Goal: Transaction & Acquisition: Purchase product/service

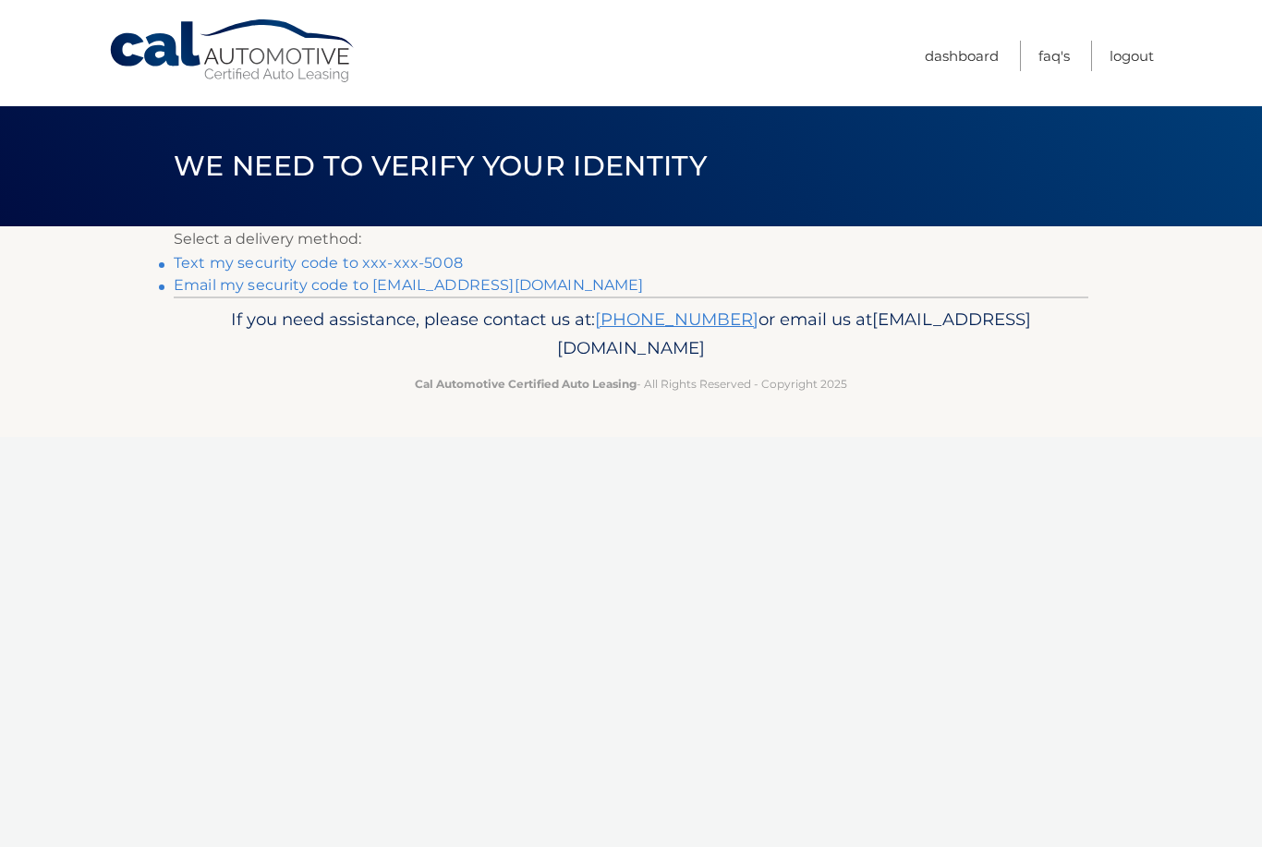
click at [456, 270] on link "Text my security code to xxx-xxx-5008" at bounding box center [318, 263] width 289 height 18
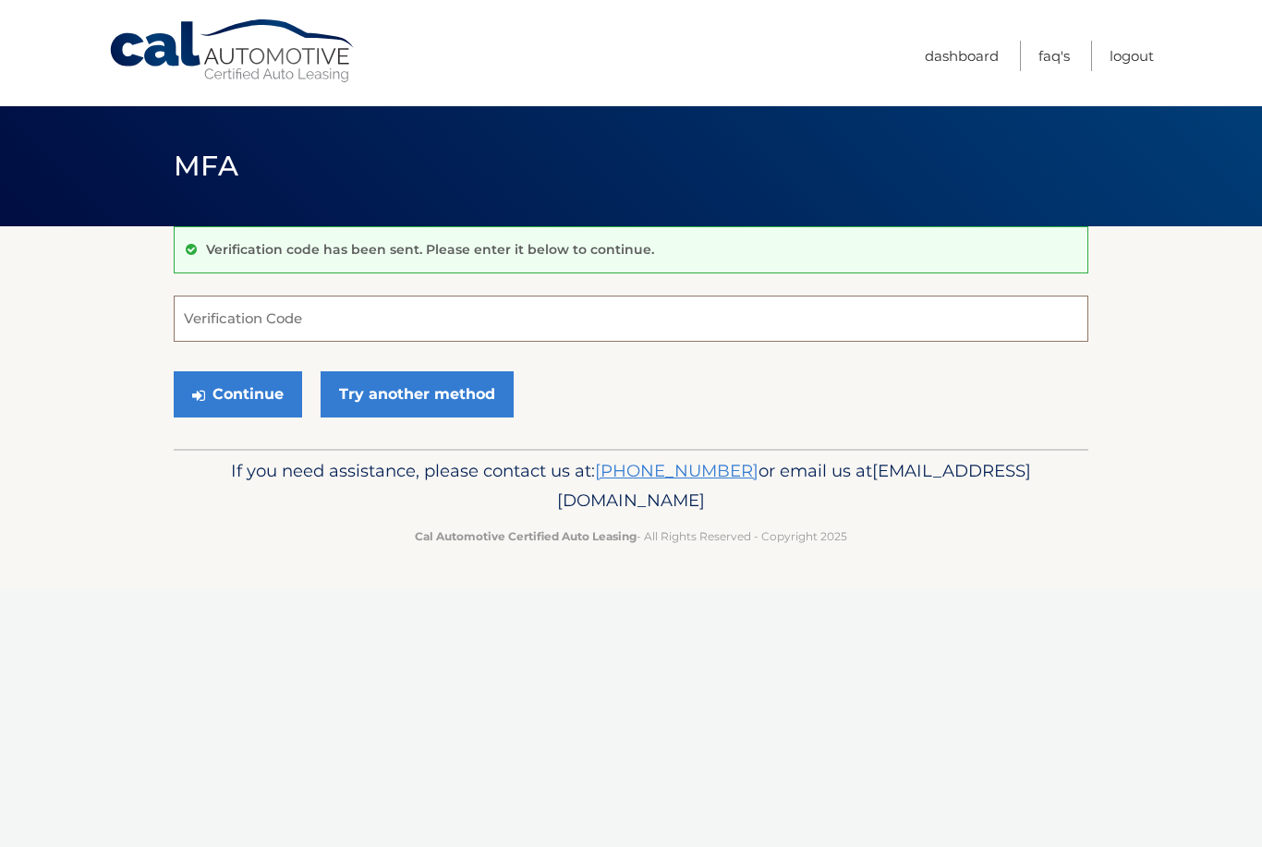
click at [602, 308] on input "Verification Code" at bounding box center [631, 319] width 914 height 46
type input "590356"
click at [216, 404] on button "Continue" at bounding box center [238, 394] width 128 height 46
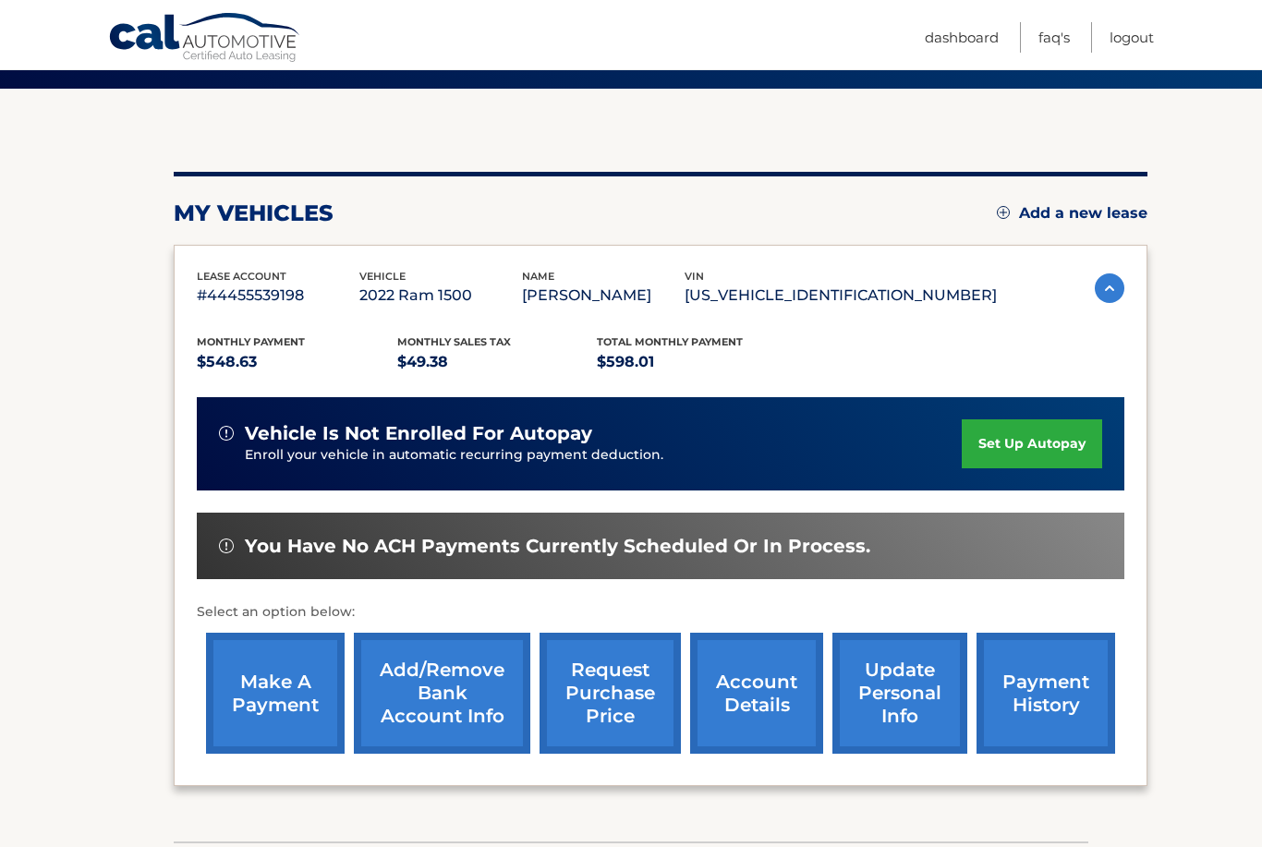
scroll to position [137, 0]
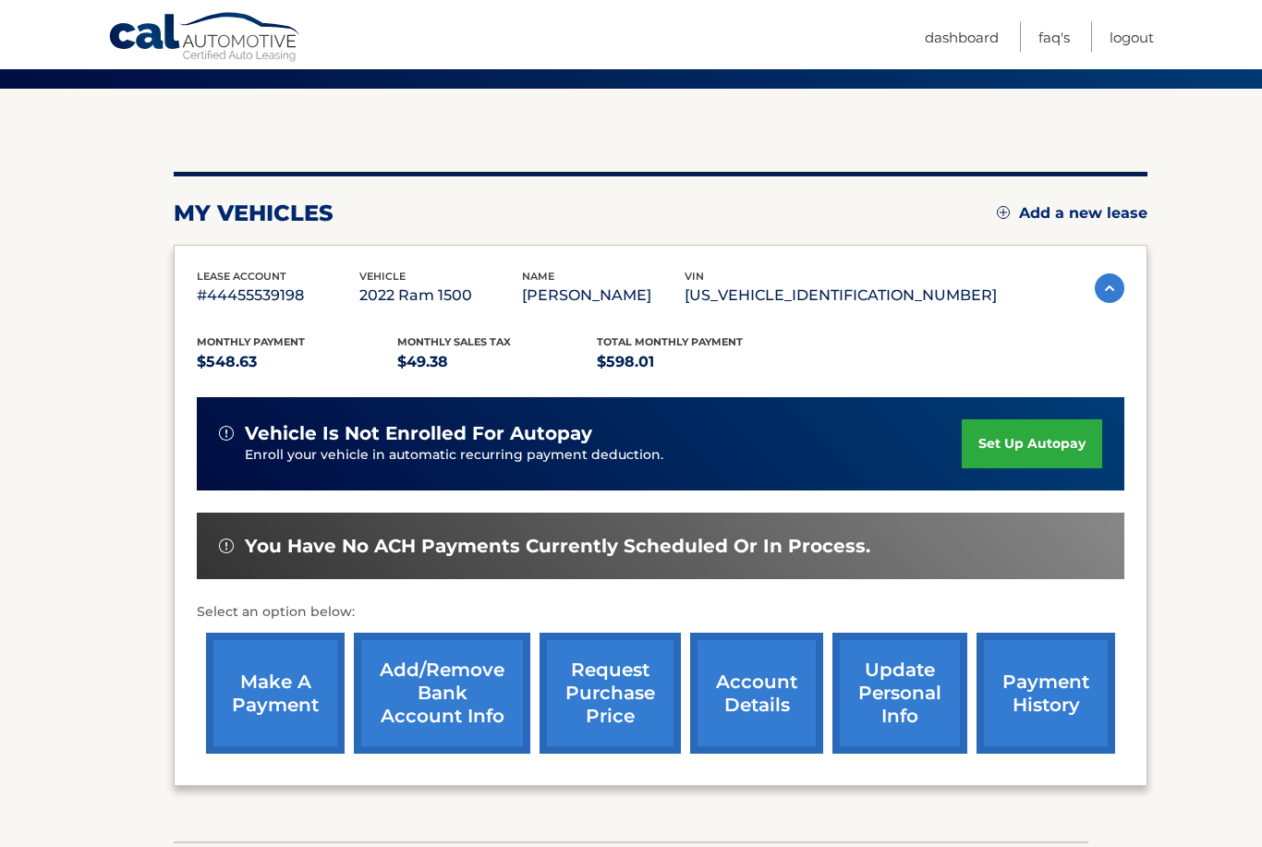
click at [287, 716] on link "make a payment" at bounding box center [275, 694] width 139 height 121
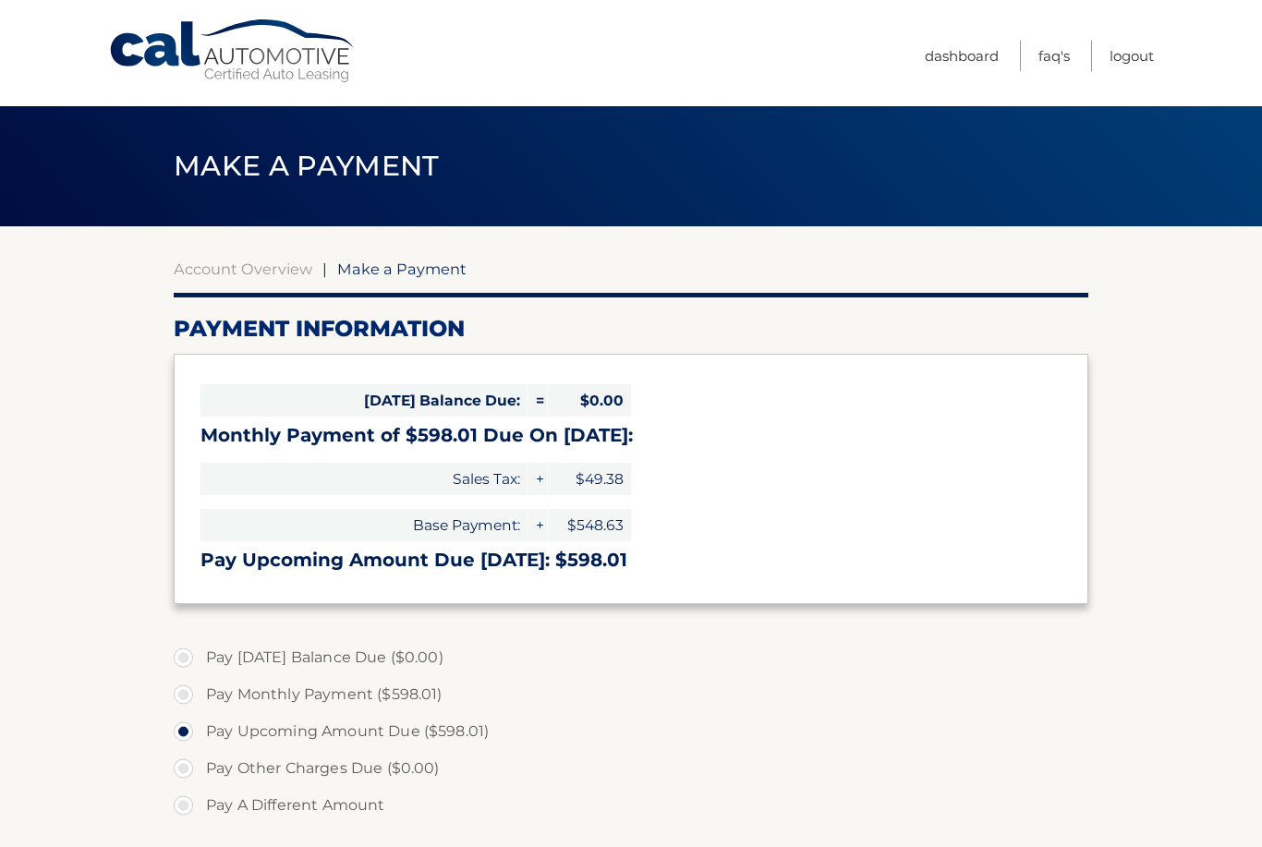
select select "OGFmYWYzZWItNDgxNy00YTgyLTljMTItOWQ4ZmNjOGQ1OGM1"
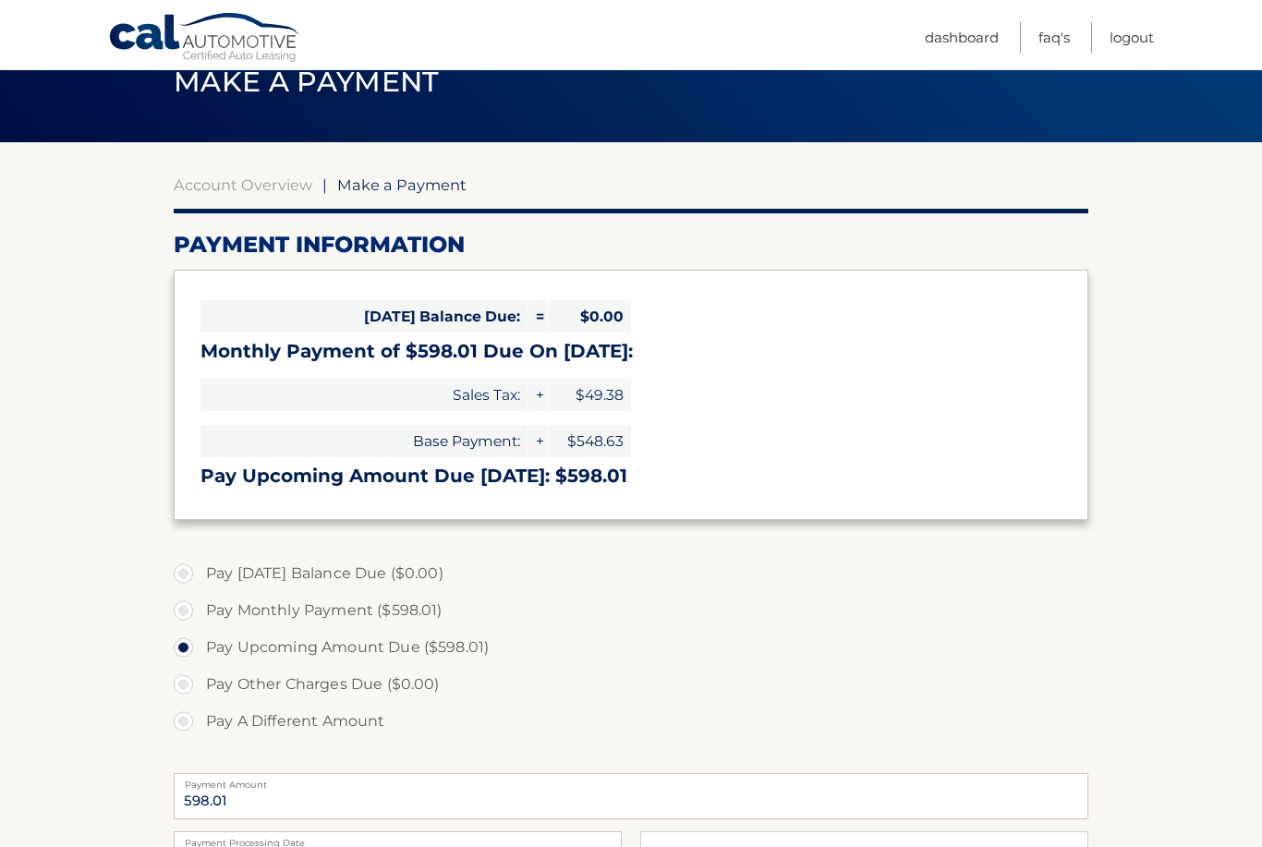
scroll to position [82, 0]
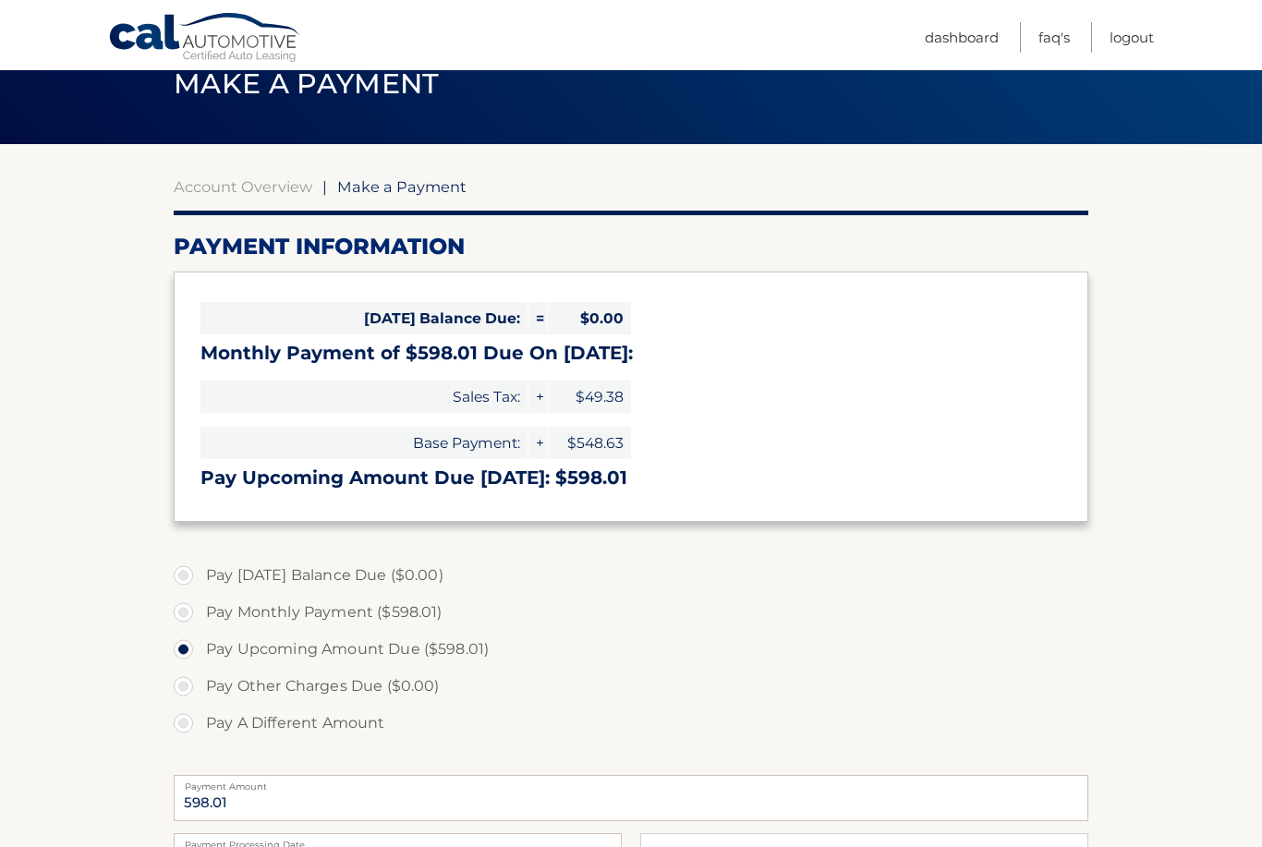
click at [420, 612] on label "Pay Monthly Payment ($598.01)" at bounding box center [631, 612] width 914 height 37
click at [199, 612] on input "Pay Monthly Payment ($598.01)" at bounding box center [190, 609] width 18 height 30
radio input "true"
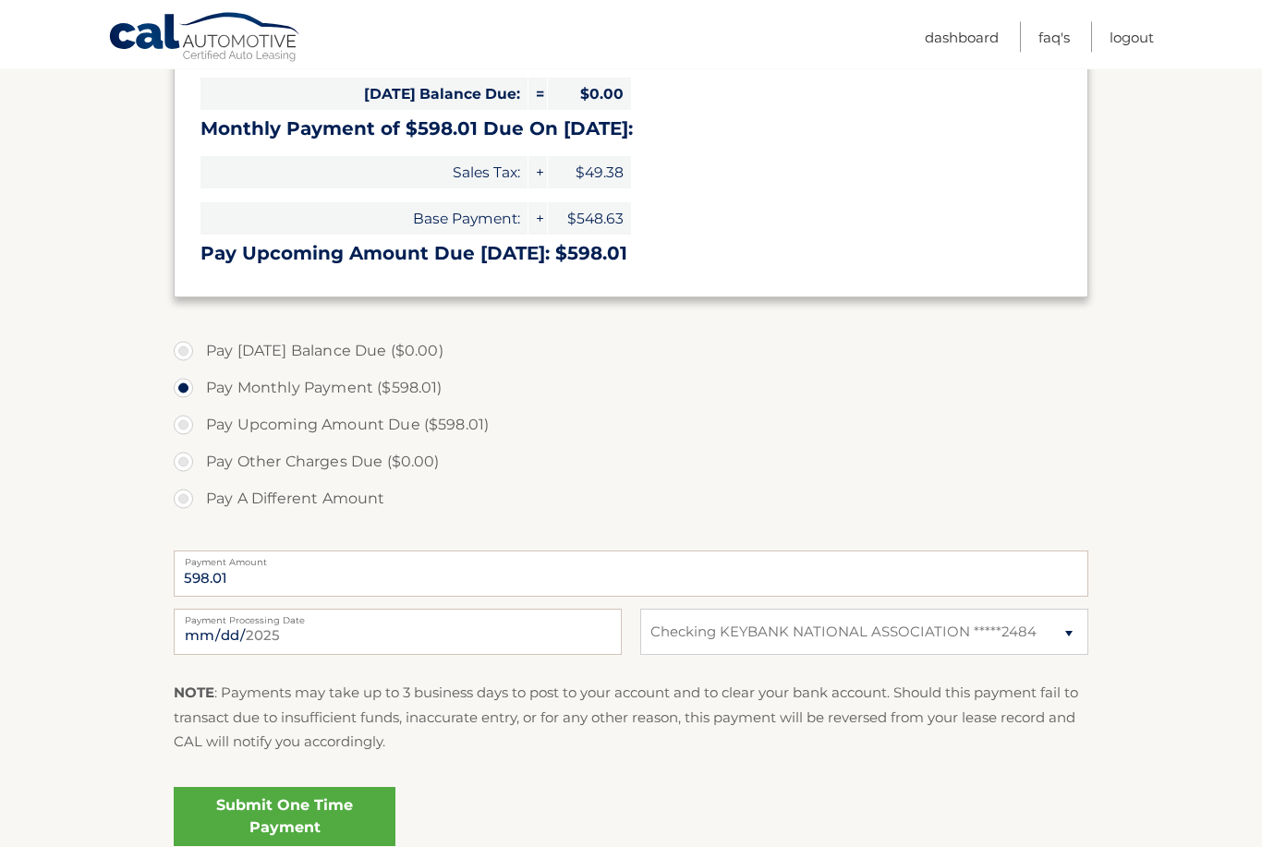
scroll to position [307, 0]
click at [365, 821] on link "Submit One Time Payment" at bounding box center [285, 816] width 222 height 59
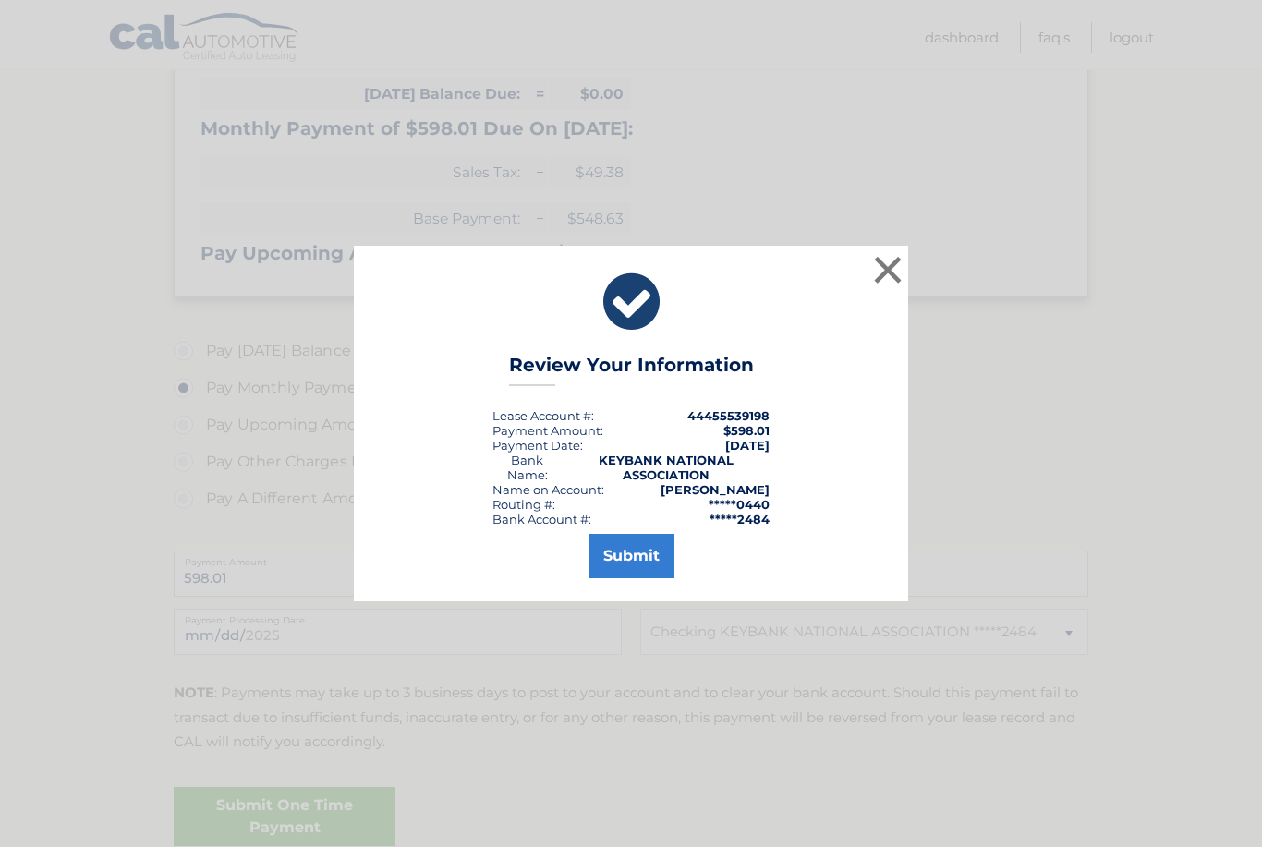
click at [627, 578] on button "Submit" at bounding box center [631, 556] width 86 height 44
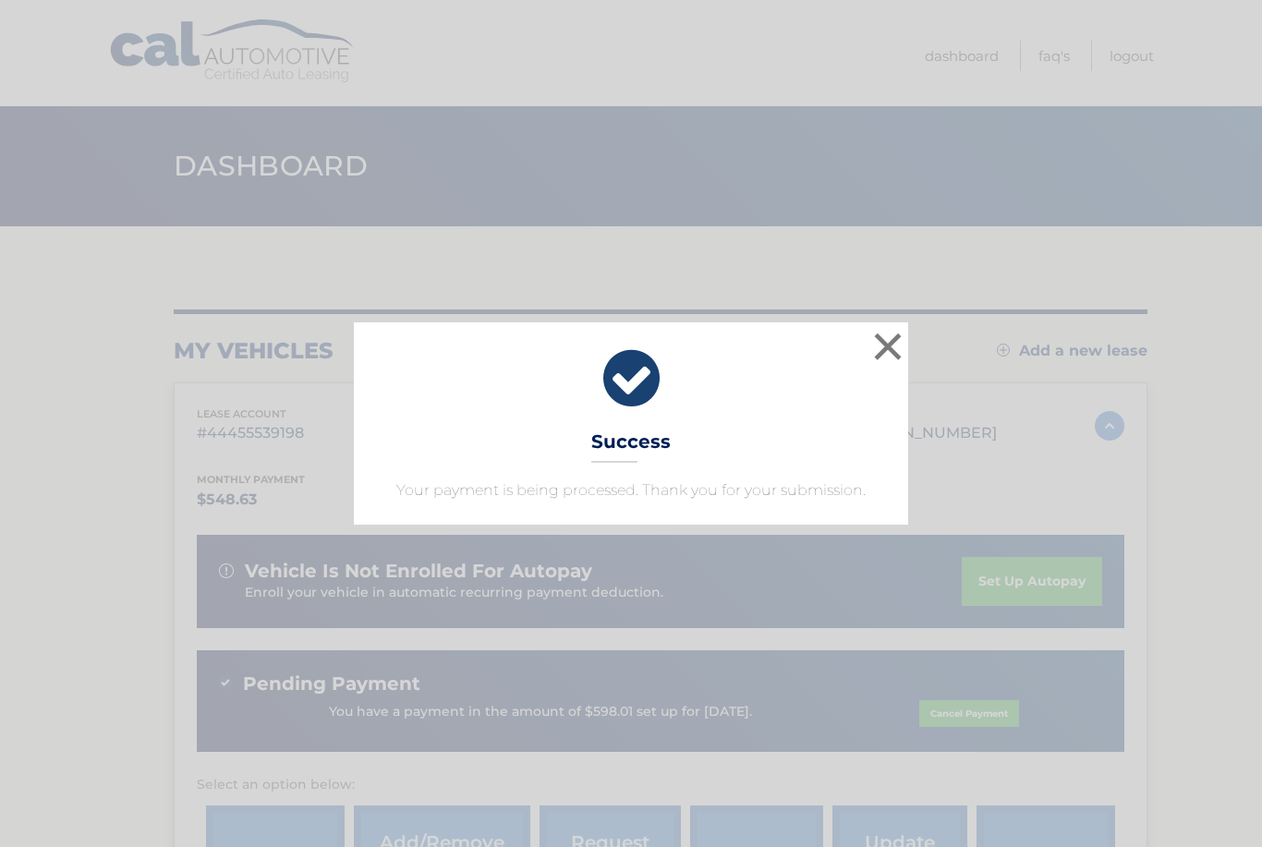
click at [884, 353] on button "×" at bounding box center [887, 346] width 37 height 37
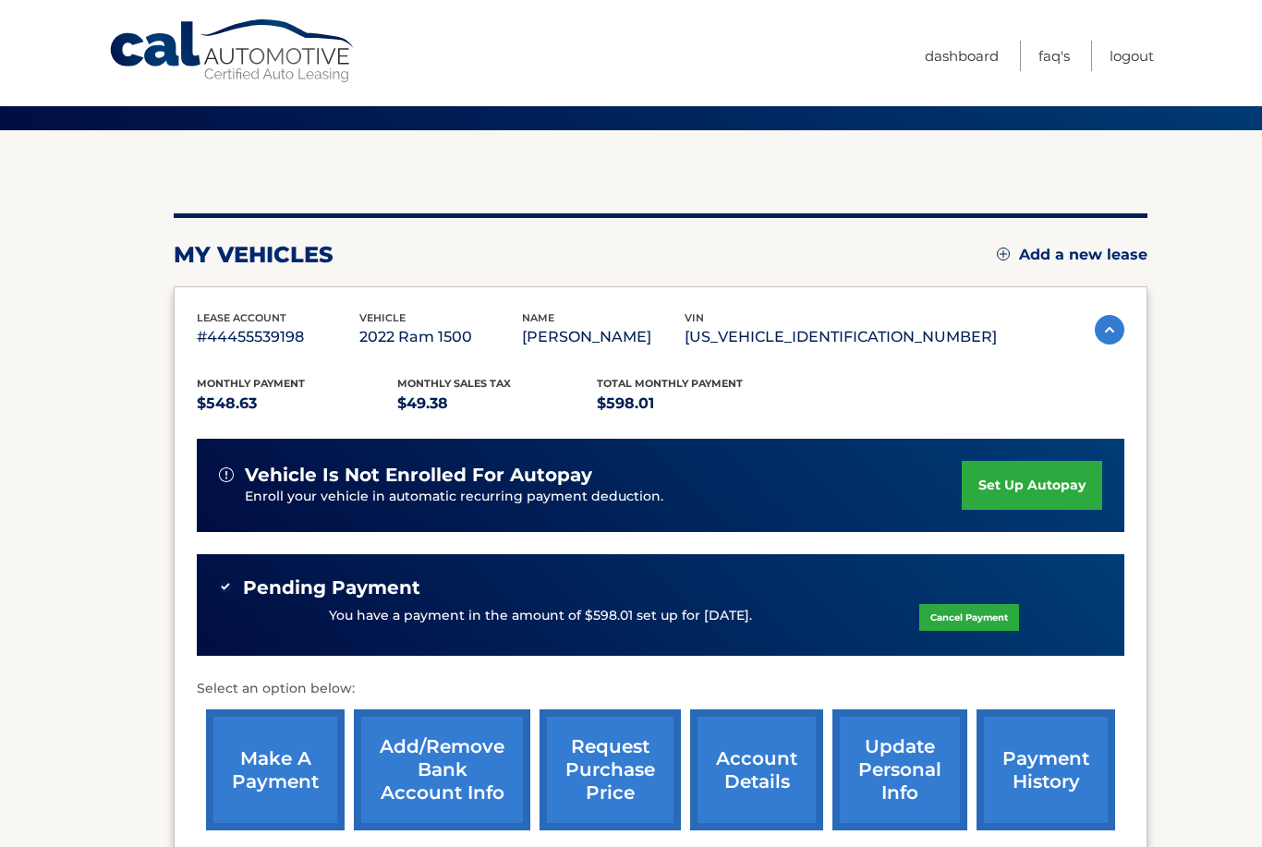
scroll to position [100, 0]
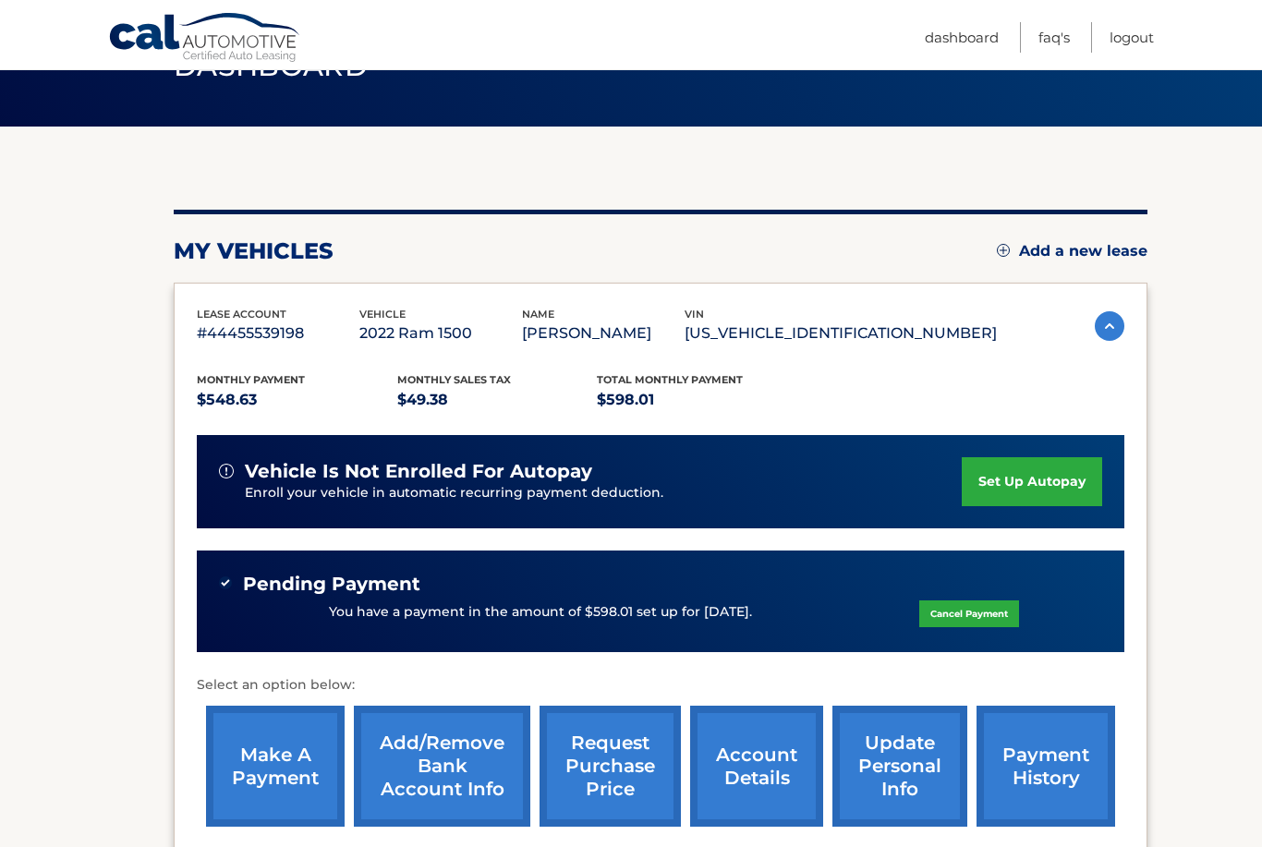
click at [588, 761] on link "request purchase price" at bounding box center [609, 766] width 141 height 121
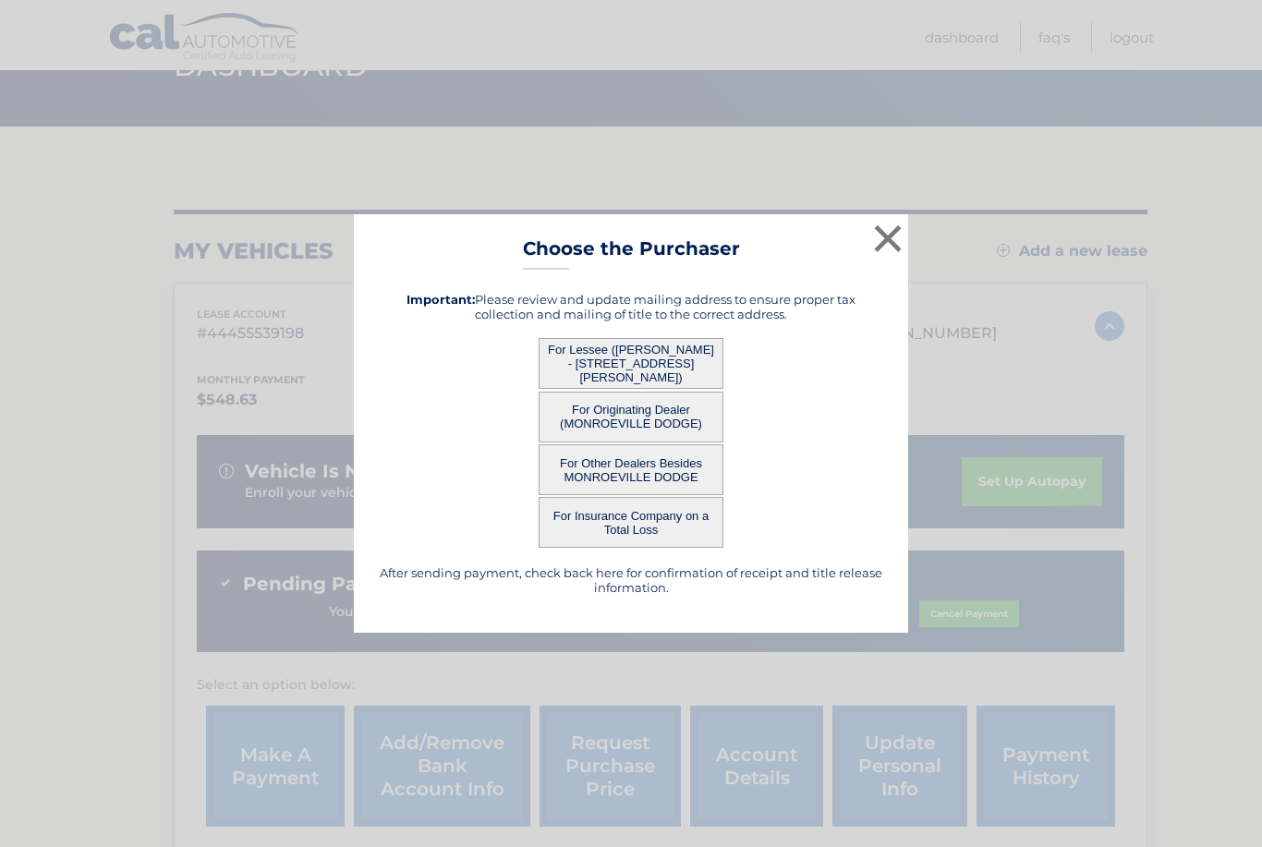
click at [694, 389] on button "For Lessee ([PERSON_NAME] - [STREET_ADDRESS][PERSON_NAME])" at bounding box center [630, 363] width 185 height 51
click at [667, 385] on button "For Lessee ([PERSON_NAME] - [STREET_ADDRESS][PERSON_NAME])" at bounding box center [630, 363] width 185 height 51
click at [645, 385] on button "For Lessee ([PERSON_NAME] - [STREET_ADDRESS][PERSON_NAME])" at bounding box center [630, 363] width 185 height 51
click at [651, 389] on button "For Lessee ([PERSON_NAME] - [STREET_ADDRESS][PERSON_NAME])" at bounding box center [630, 363] width 185 height 51
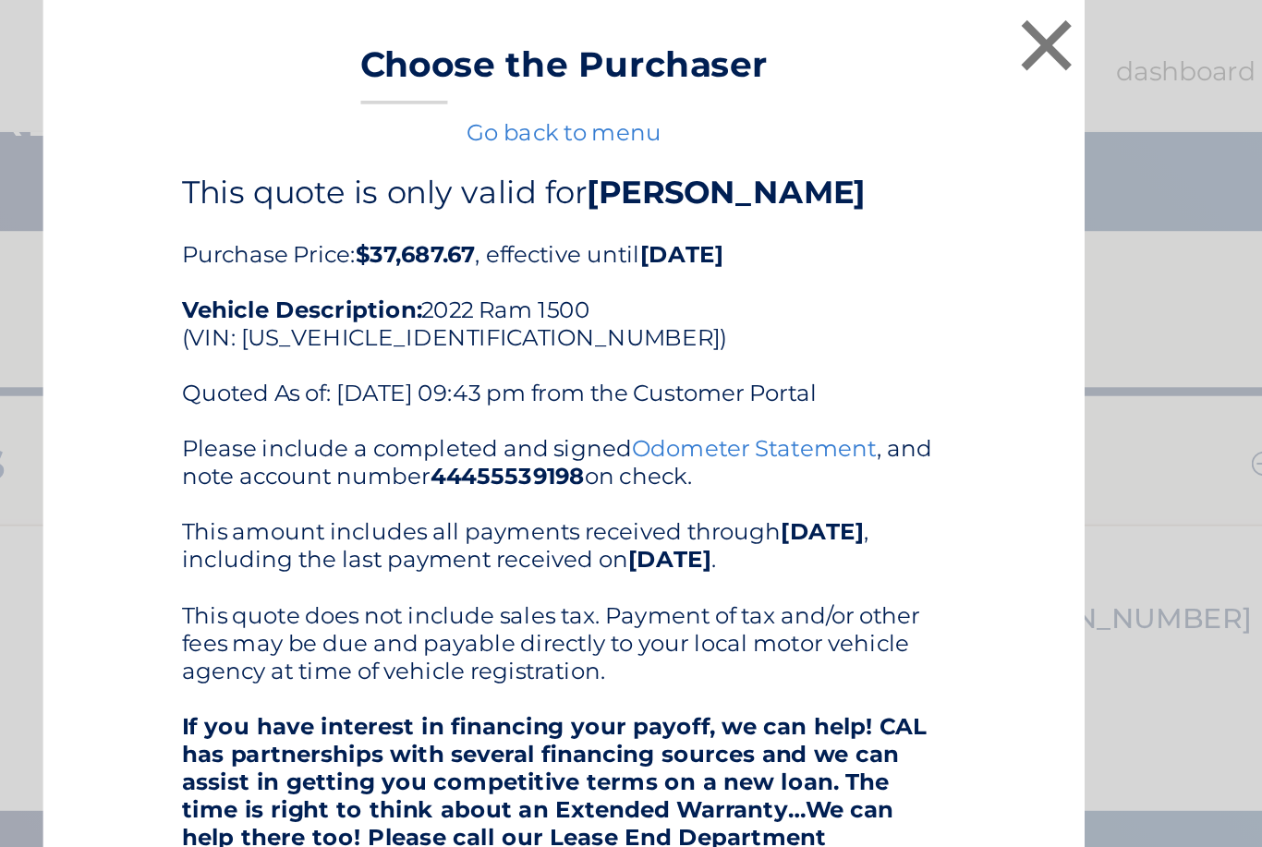
scroll to position [97, 0]
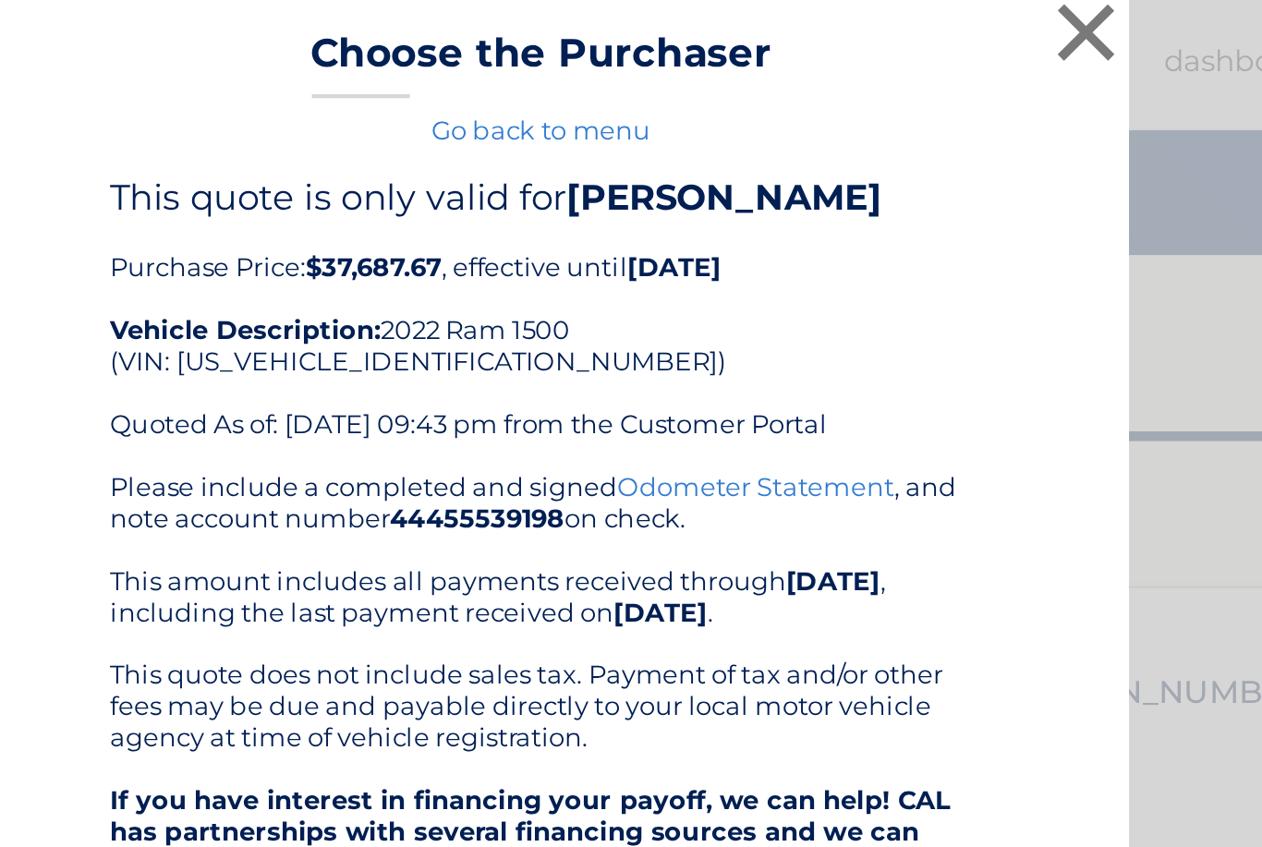
click at [869, 11] on button "×" at bounding box center [887, 24] width 37 height 37
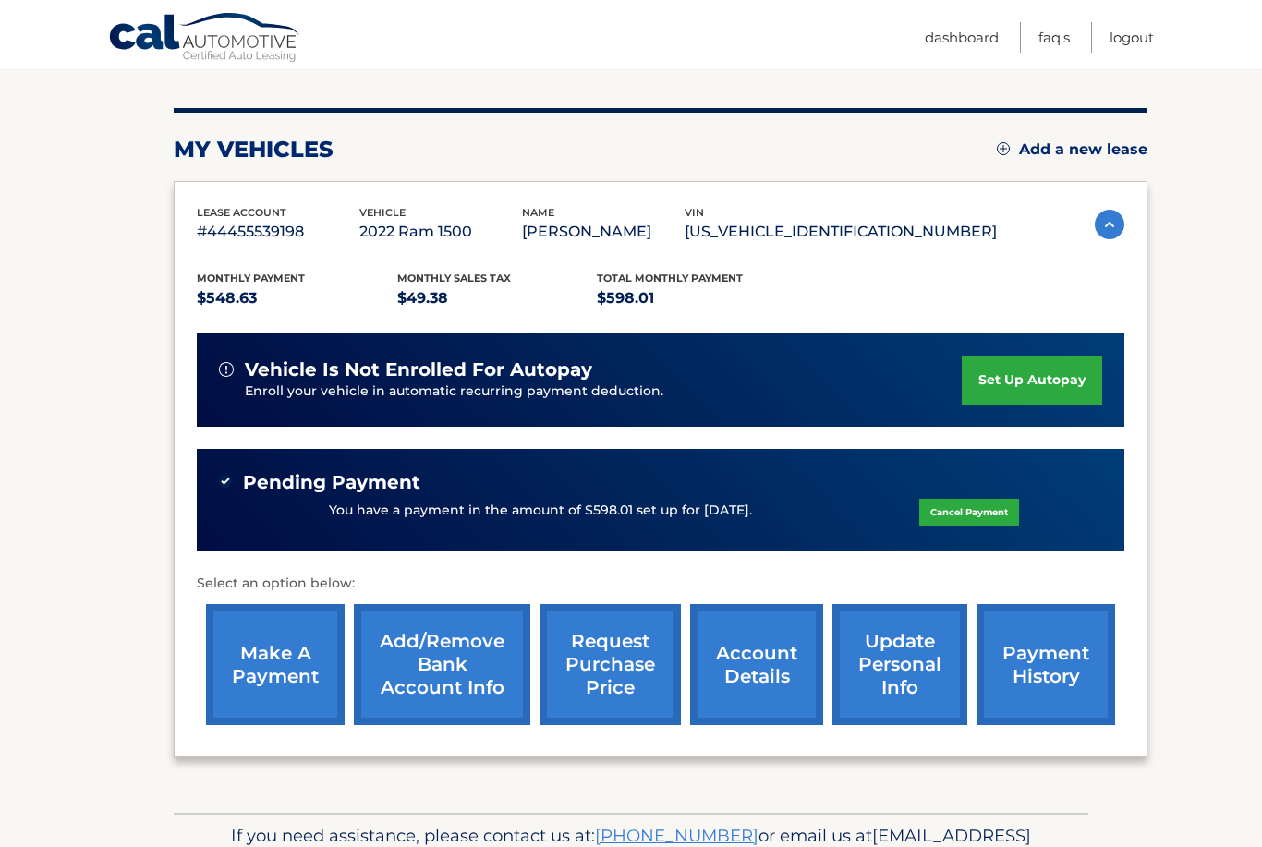
scroll to position [234, 0]
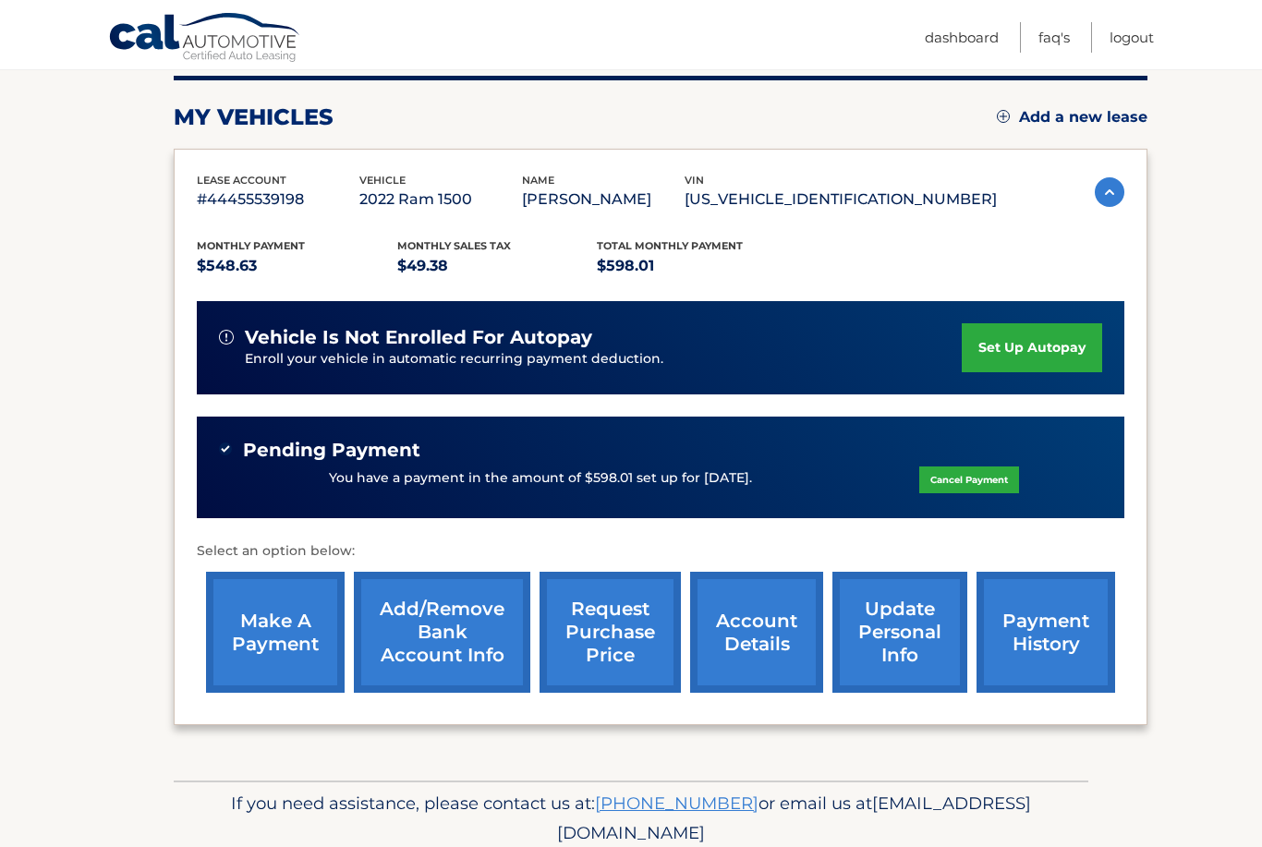
click at [767, 616] on link "account details" at bounding box center [756, 632] width 133 height 121
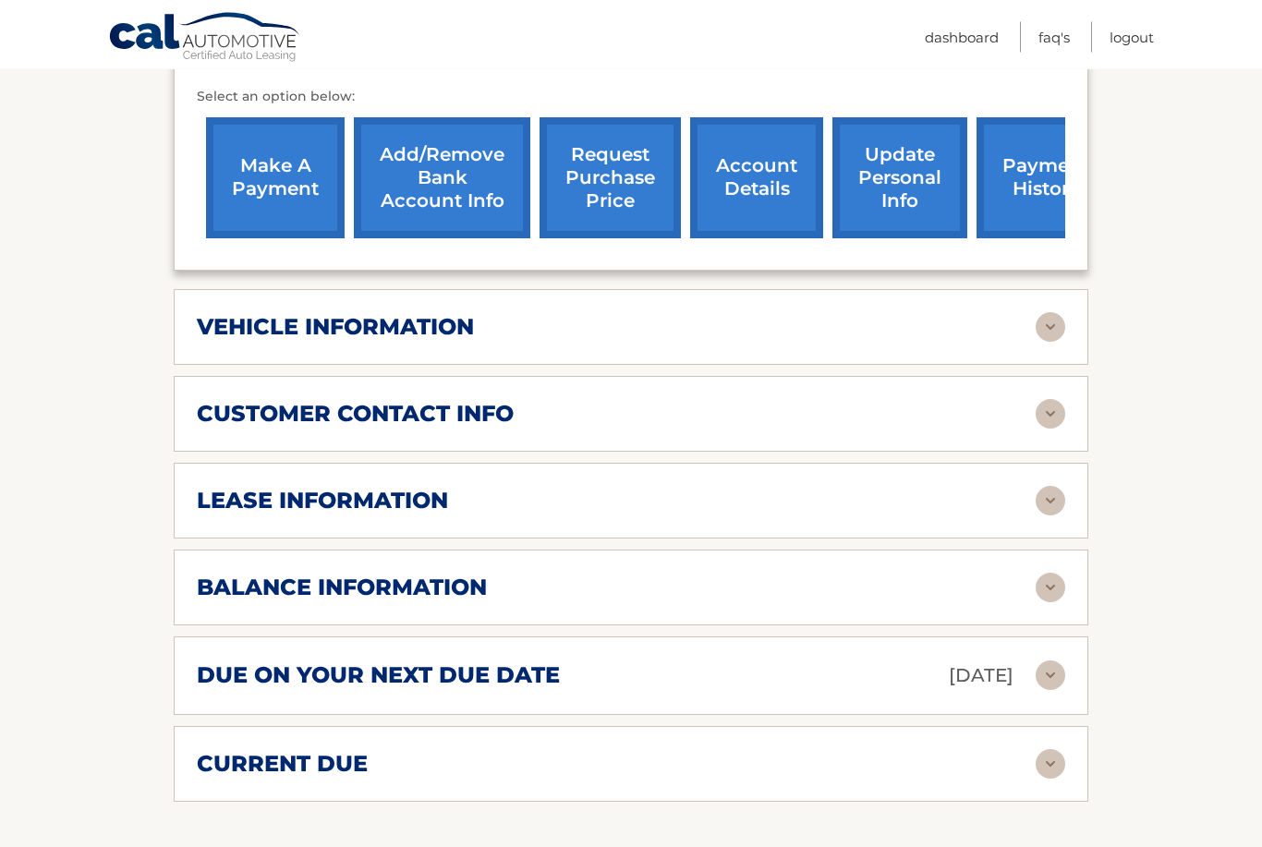
click at [1035, 493] on img at bounding box center [1050, 502] width 30 height 30
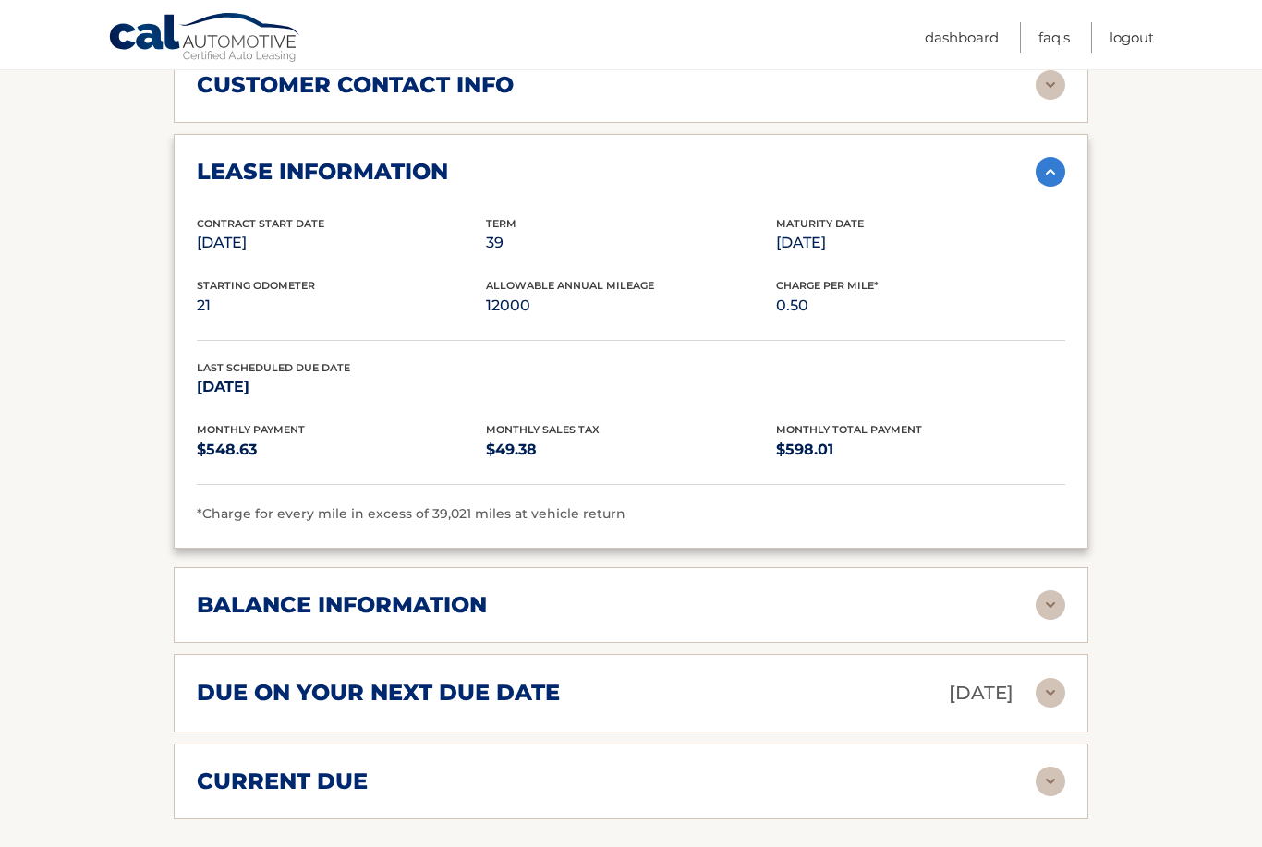
click at [1052, 590] on img at bounding box center [1050, 605] width 30 height 30
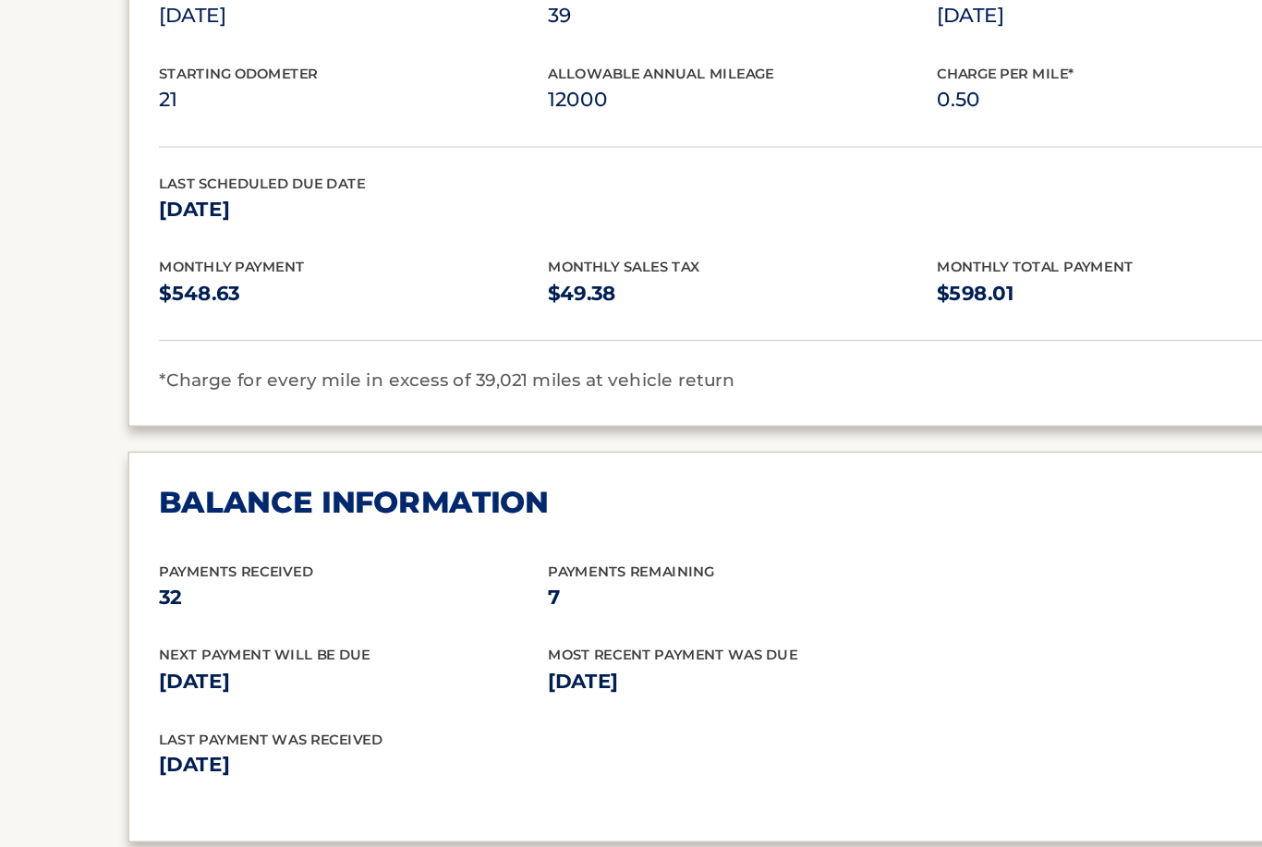
scroll to position [1102, 0]
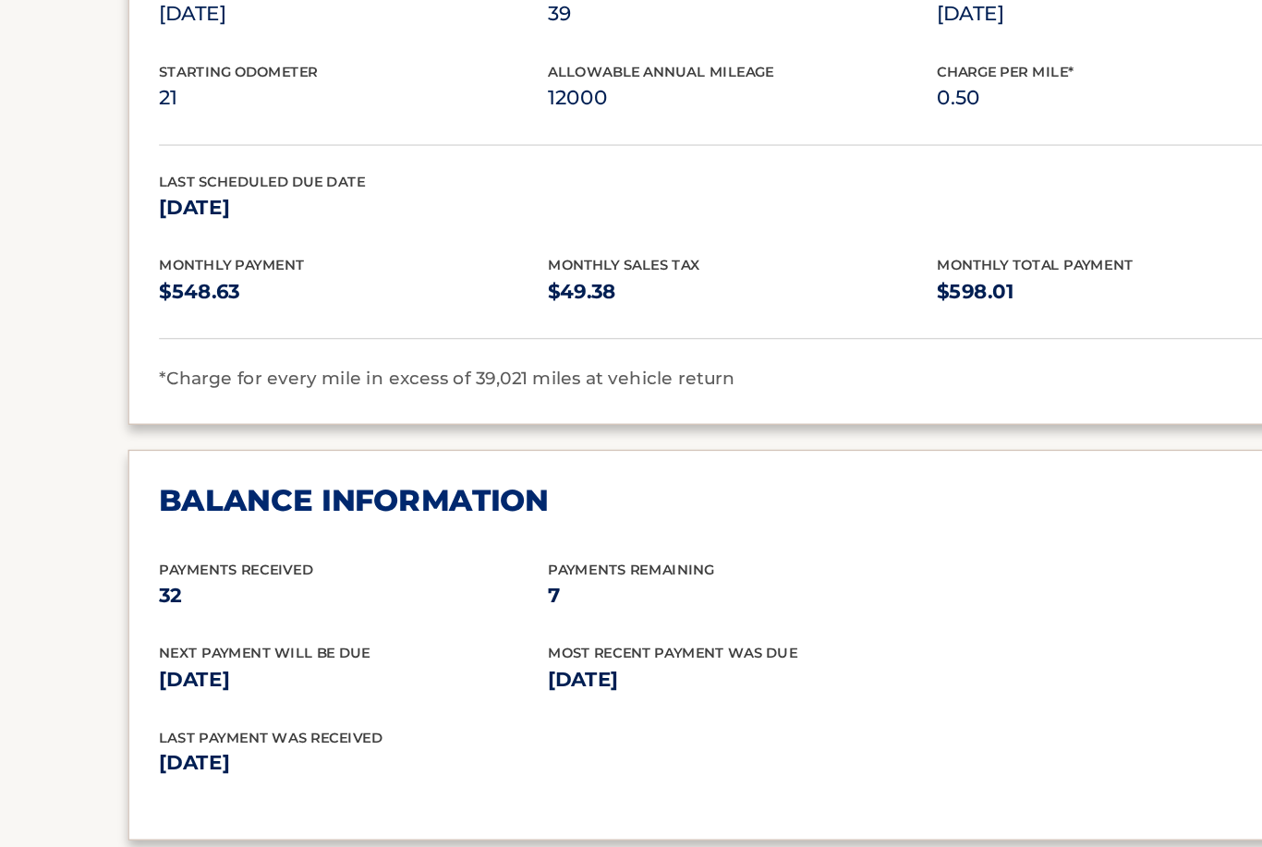
click at [74, 458] on section "Account Details | #44455539198 Back to Dashboard Manage Your Lease lease accoun…" at bounding box center [631, 252] width 1262 height 2254
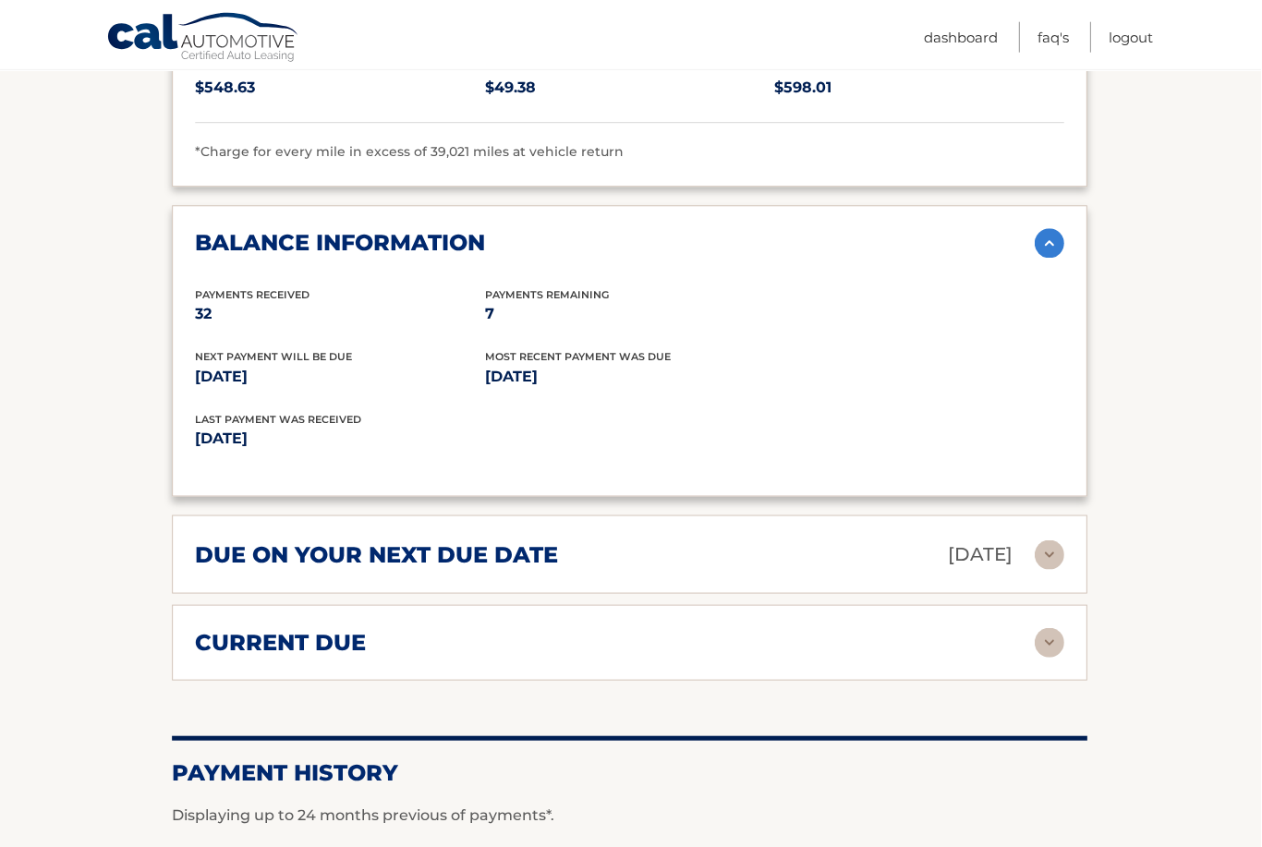
scroll to position [1406, 0]
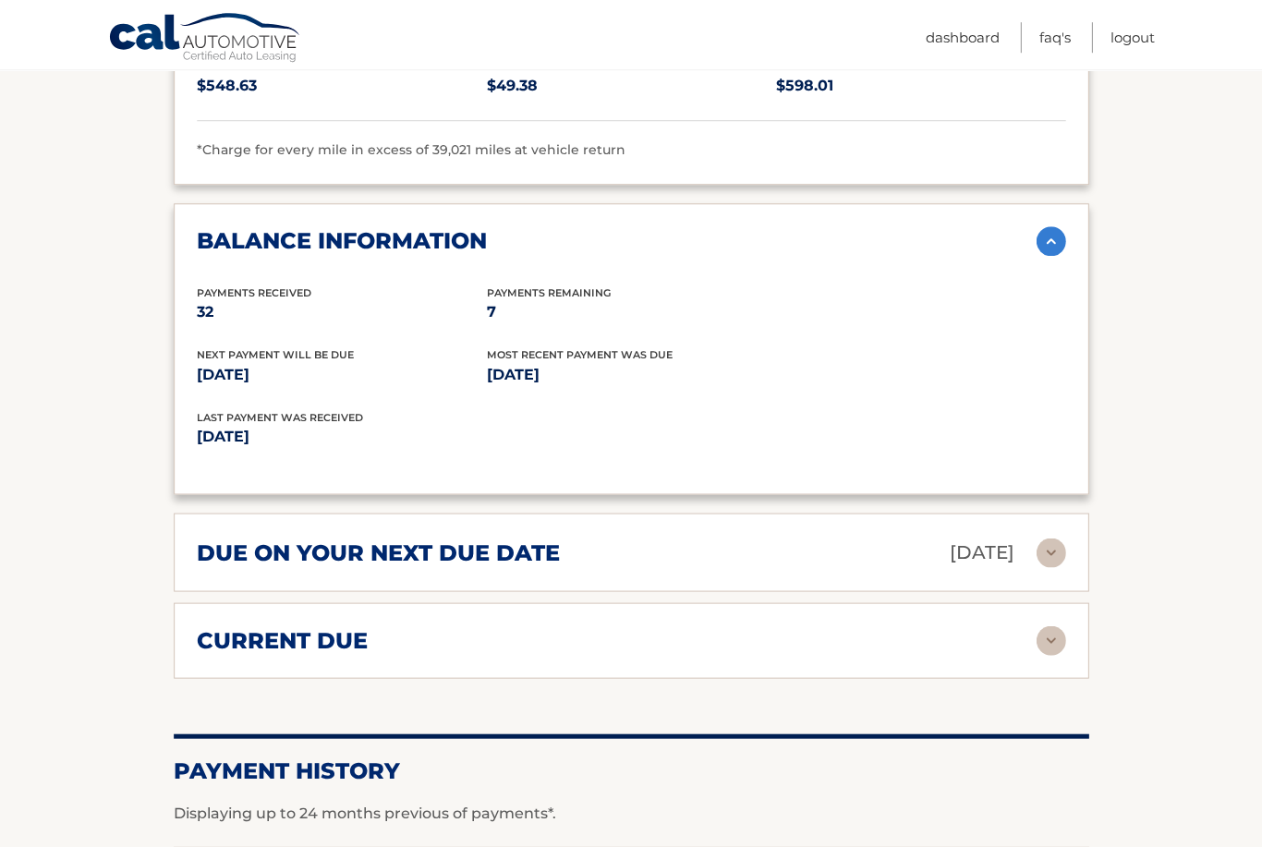
click at [1047, 628] on img at bounding box center [1050, 640] width 30 height 30
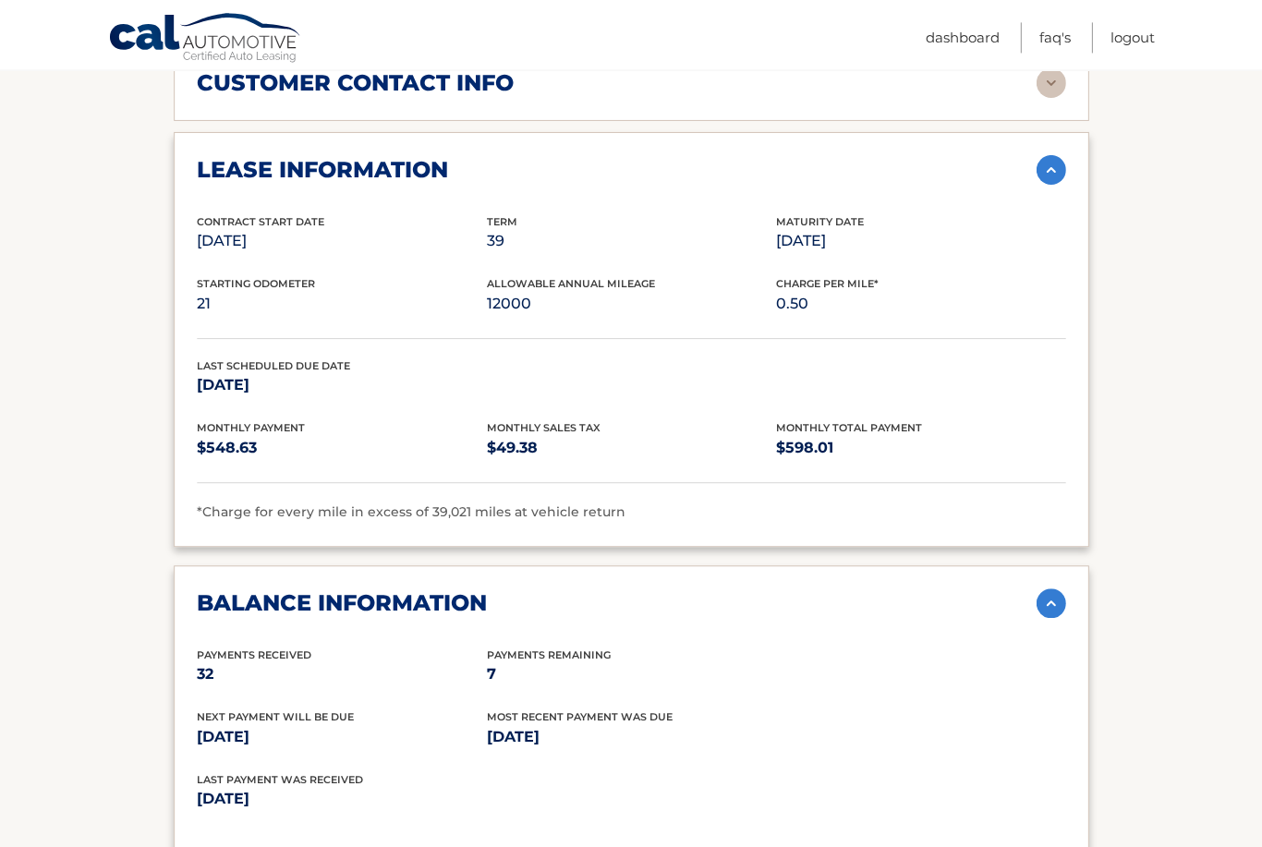
scroll to position [1044, 0]
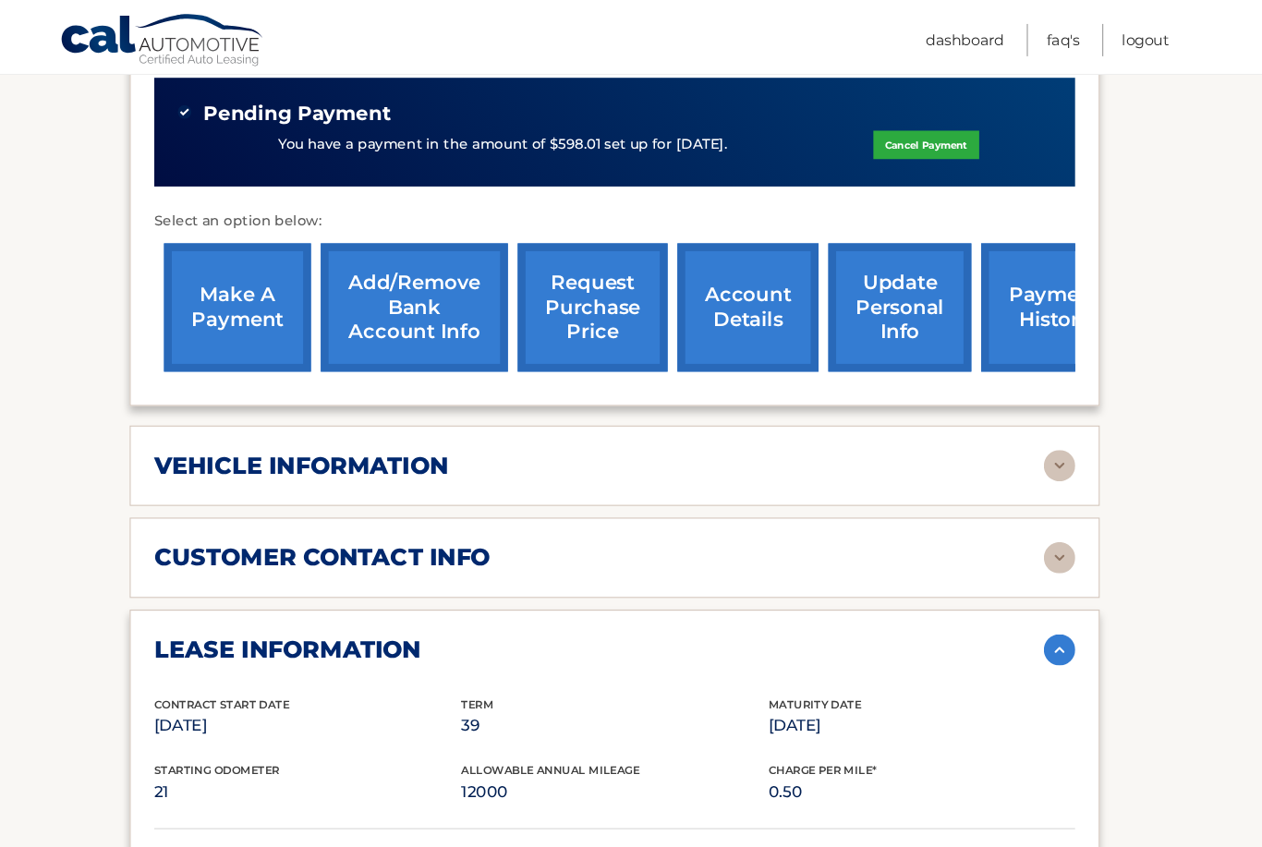
click at [1035, 426] on img at bounding box center [1050, 439] width 30 height 30
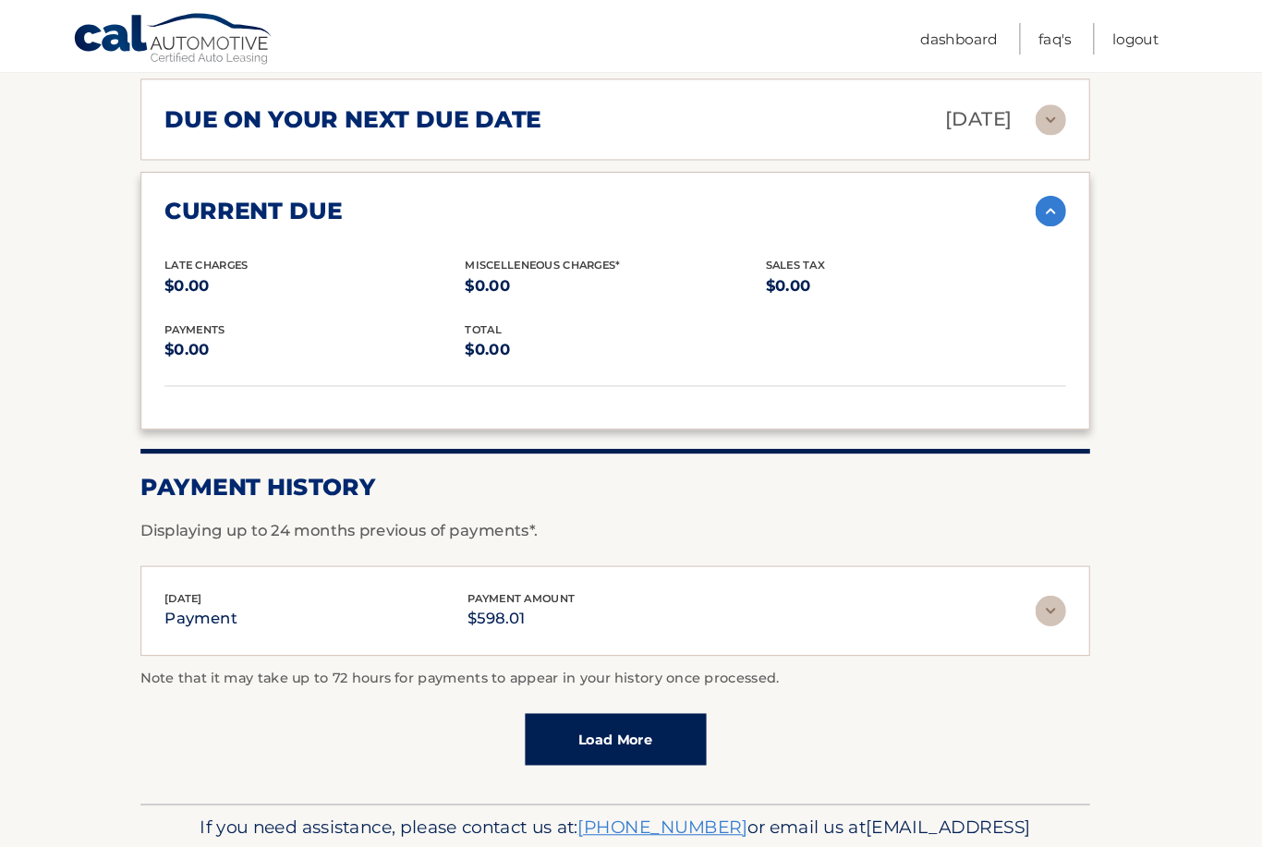
scroll to position [2312, 0]
click at [1035, 582] on img at bounding box center [1050, 589] width 30 height 30
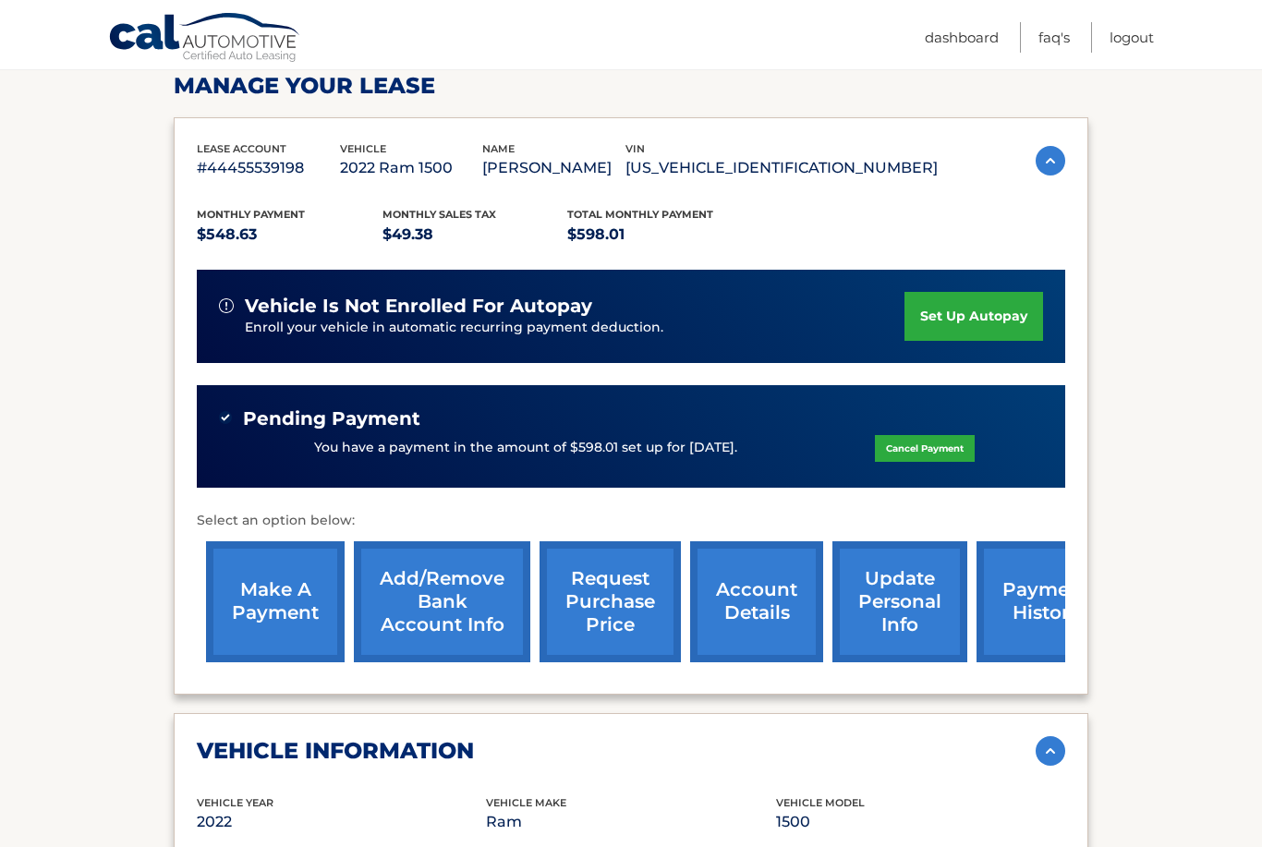
scroll to position [0, 0]
